Goal: Transaction & Acquisition: Purchase product/service

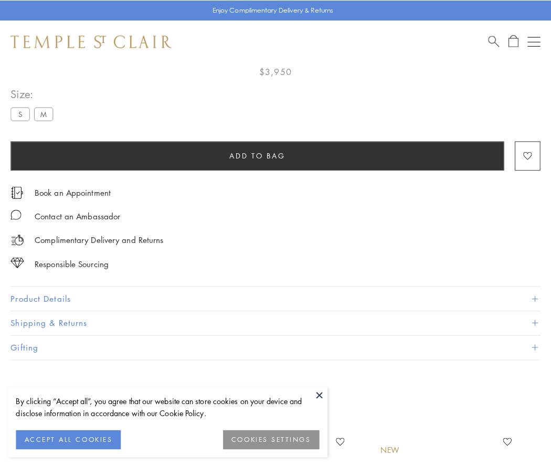
scroll to position [62, 0]
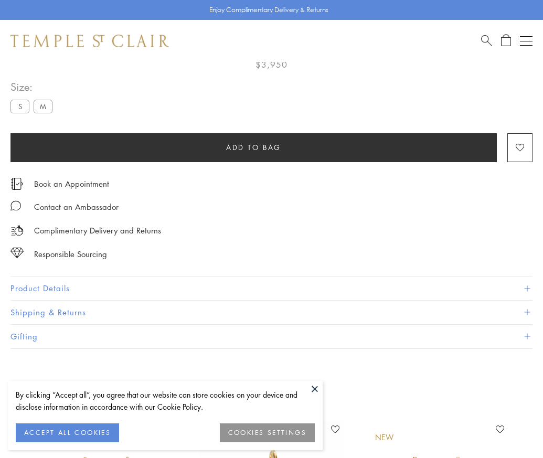
click at [253, 147] on span "Add to bag" at bounding box center [253, 148] width 55 height 12
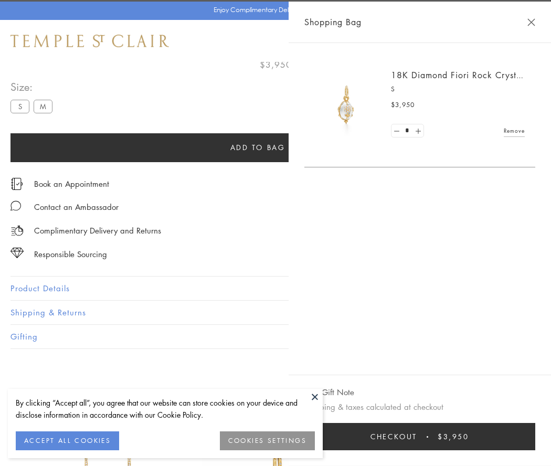
click at [433, 436] on button "Checkout $3,950" at bounding box center [419, 436] width 231 height 27
